Goal: Find specific page/section

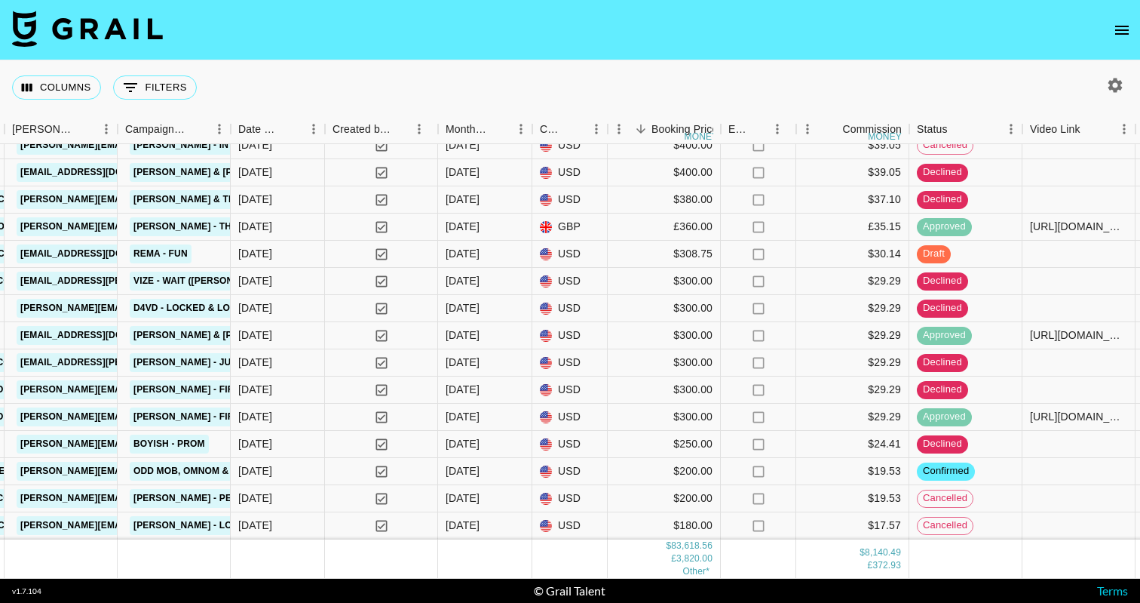
scroll to position [3823, 799]
click at [1091, 22] on nav at bounding box center [570, 30] width 1140 height 60
click at [1127, 28] on icon "open drawer" at bounding box center [1122, 30] width 18 height 18
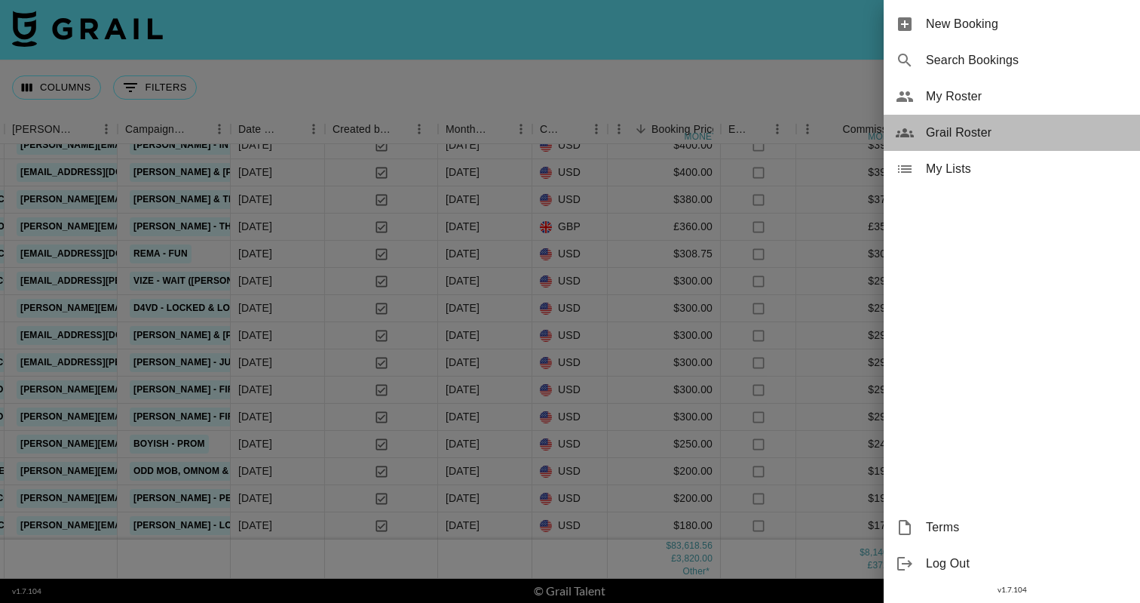
click at [955, 127] on span "Grail Roster" at bounding box center [1027, 133] width 202 height 18
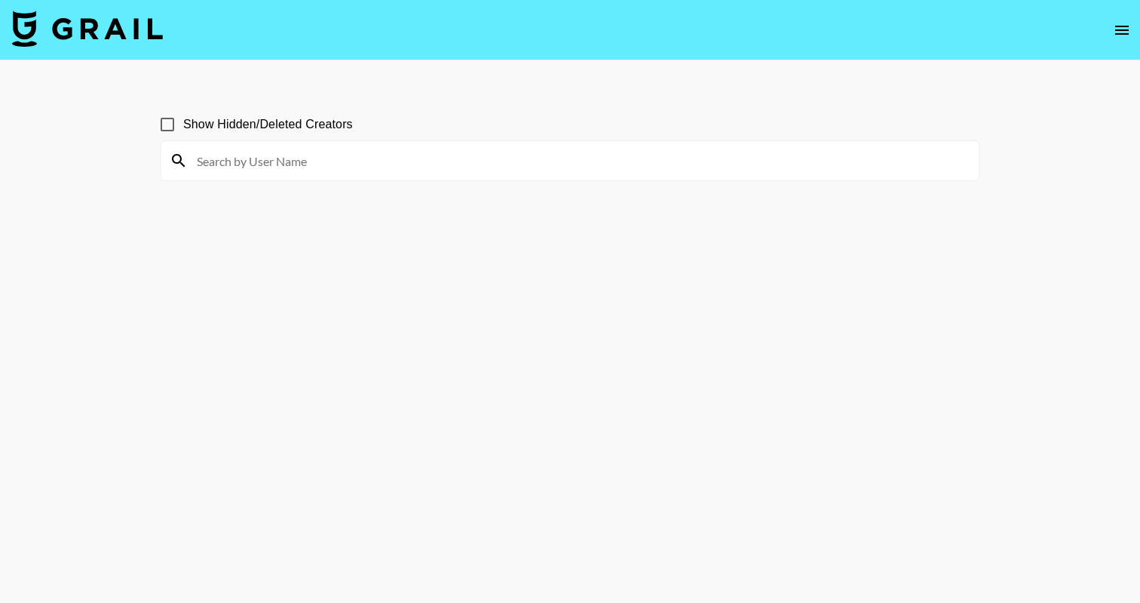
click at [321, 153] on input at bounding box center [579, 161] width 783 height 24
type input "fredbrownee"
click at [232, 164] on input "fredbrownee" at bounding box center [579, 161] width 783 height 24
